Goal: Transaction & Acquisition: Purchase product/service

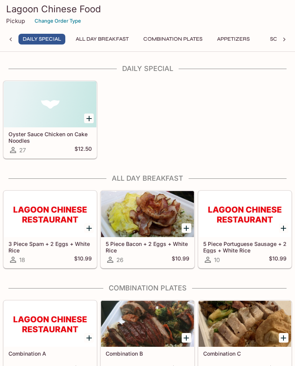
click at [260, 360] on div "Combination C 59 $19.99" at bounding box center [244, 362] width 92 height 31
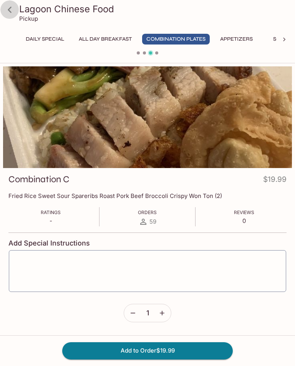
click at [15, 11] on icon at bounding box center [9, 9] width 13 height 13
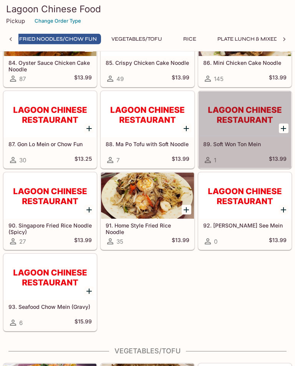
scroll to position [3037, 0]
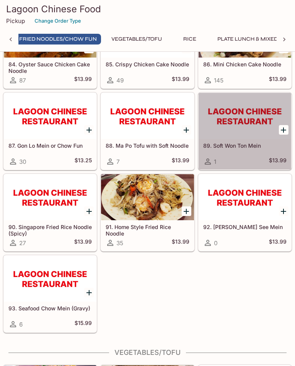
click at [283, 156] on div "89. Soft Won Ton Mein 1 $13.99" at bounding box center [244, 154] width 92 height 31
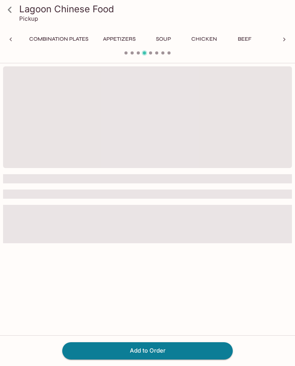
scroll to position [0, 339]
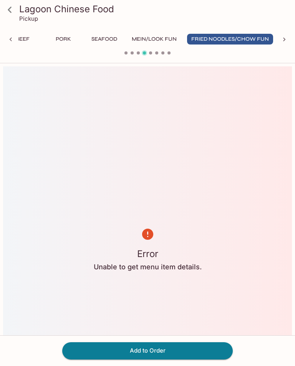
click at [250, 41] on button "Fried Noodles/Chow Fun" at bounding box center [230, 39] width 86 height 11
click at [107, 40] on button "Seafood" at bounding box center [104, 39] width 35 height 11
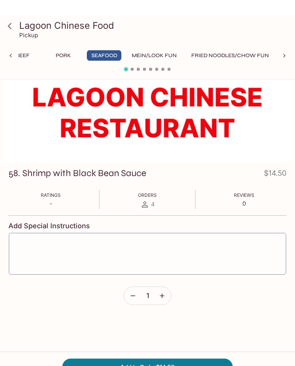
scroll to position [0, 0]
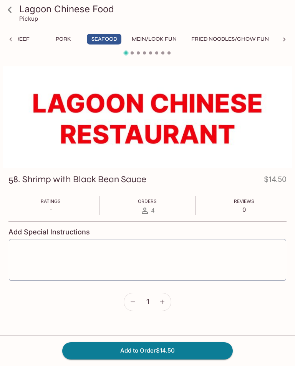
click at [67, 36] on button "Pork" at bounding box center [63, 39] width 35 height 11
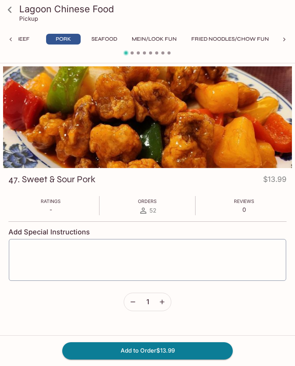
click at [30, 38] on button "Beef" at bounding box center [22, 39] width 35 height 11
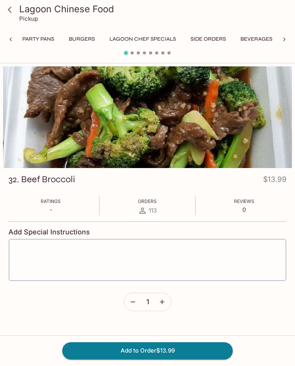
scroll to position [0, 809]
click at [214, 41] on button "Side Orders" at bounding box center [208, 39] width 44 height 11
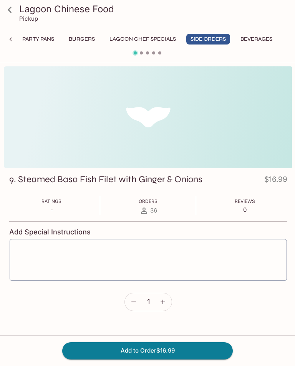
click at [158, 41] on button "Lagoon Chef Specials" at bounding box center [142, 39] width 75 height 11
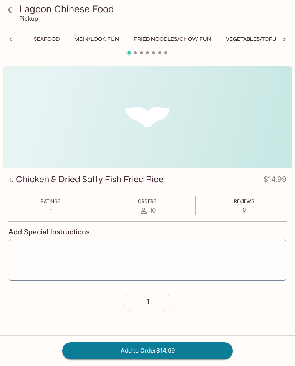
scroll to position [0, 396]
click at [58, 38] on button "Seafood" at bounding box center [46, 39] width 35 height 11
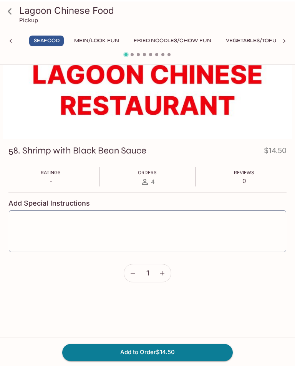
scroll to position [0, 0]
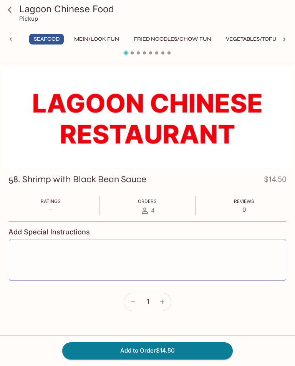
click at [13, 11] on icon at bounding box center [9, 9] width 13 height 13
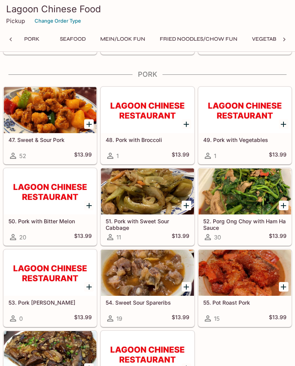
scroll to position [1795, 0]
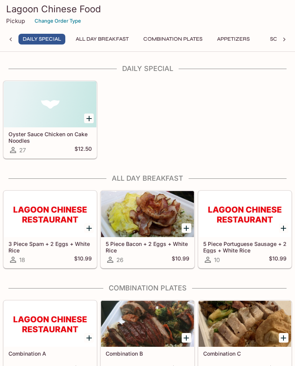
click at [142, 363] on div "Combination B 103 $19.99" at bounding box center [147, 362] width 92 height 31
